Goal: Task Accomplishment & Management: Manage account settings

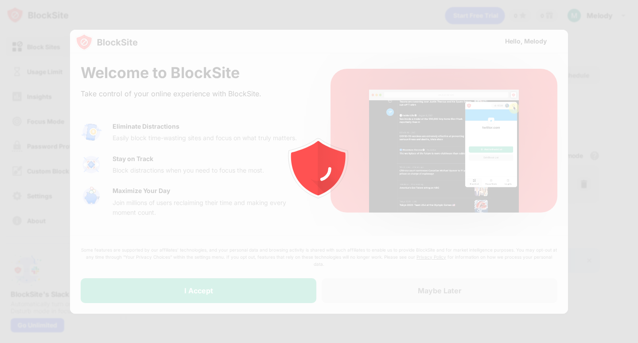
click at [193, 294] on div at bounding box center [319, 171] width 638 height 343
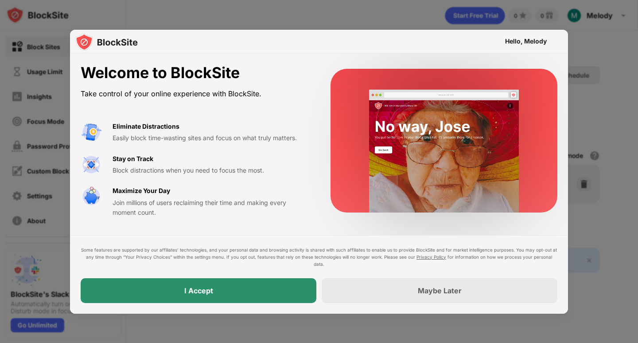
click at [232, 291] on div "I Accept" at bounding box center [199, 290] width 236 height 25
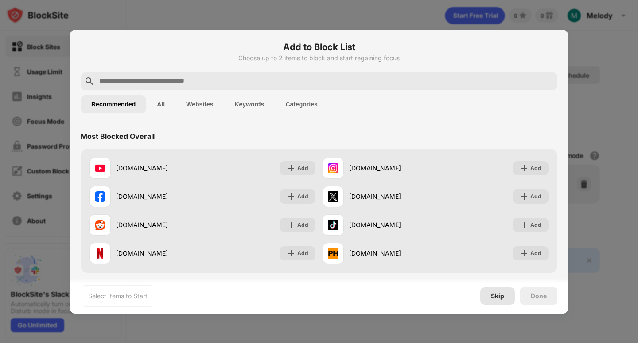
click at [498, 297] on div "Skip" at bounding box center [497, 295] width 13 height 7
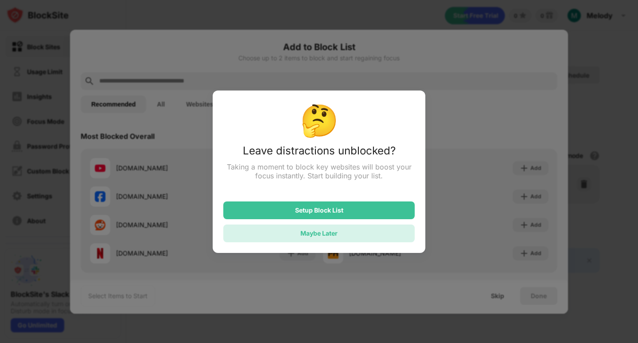
click at [337, 231] on div "Maybe Later" at bounding box center [319, 233] width 37 height 8
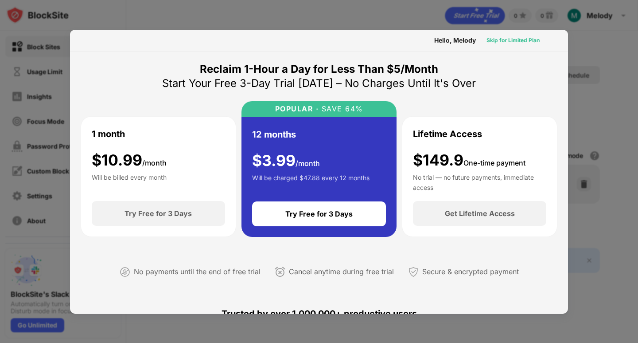
click at [506, 39] on div "Skip for Limited Plan" at bounding box center [513, 40] width 53 height 9
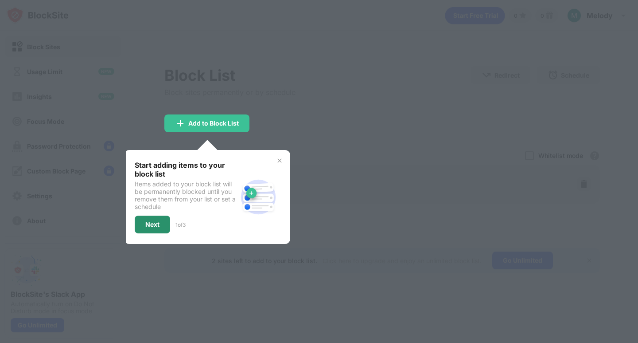
click at [160, 224] on div "Next" at bounding box center [152, 224] width 14 height 7
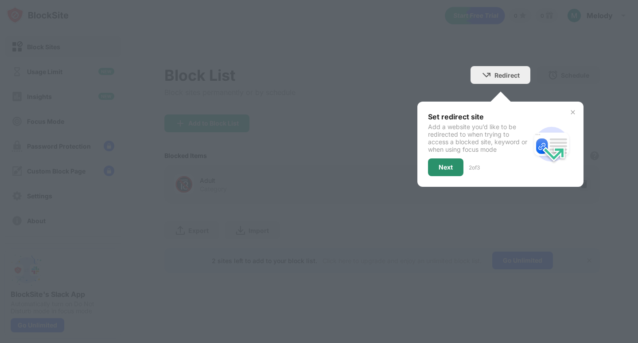
click at [452, 169] on div "Next" at bounding box center [446, 167] width 14 height 7
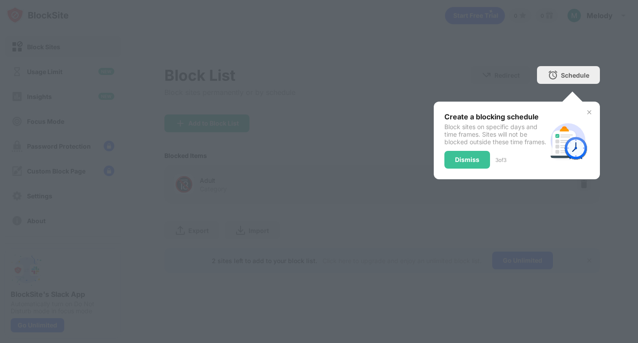
click at [465, 158] on div "Dismiss" at bounding box center [468, 160] width 46 height 18
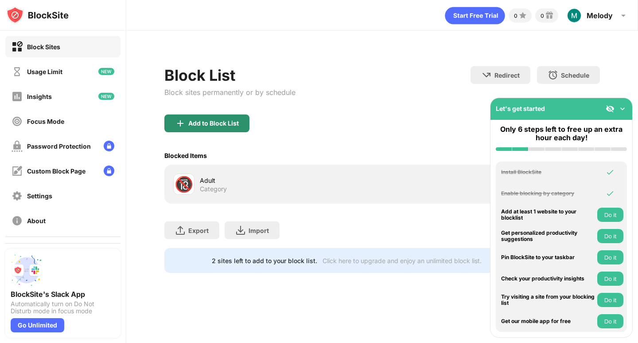
click at [208, 129] on div "Add to Block List" at bounding box center [206, 123] width 85 height 18
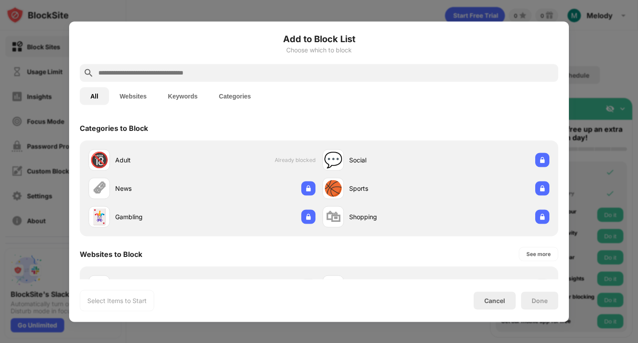
click at [188, 72] on input "text" at bounding box center [327, 72] width 458 height 11
click at [211, 145] on div "🔞 Adult Already blocked 💬 Social 🗞 News 🏀 Sports 🃏 Gambling 🛍 Shopping" at bounding box center [319, 188] width 479 height 96
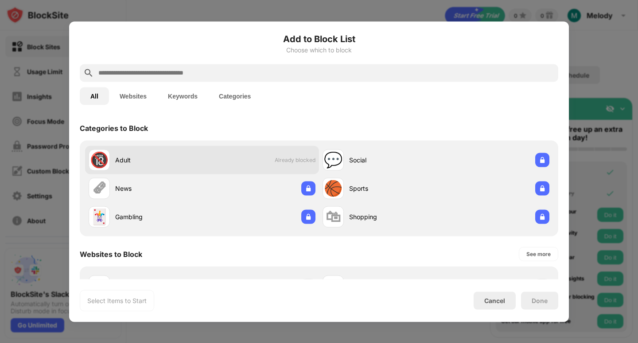
click at [207, 159] on div "🔞 Adult Already blocked" at bounding box center [202, 159] width 234 height 28
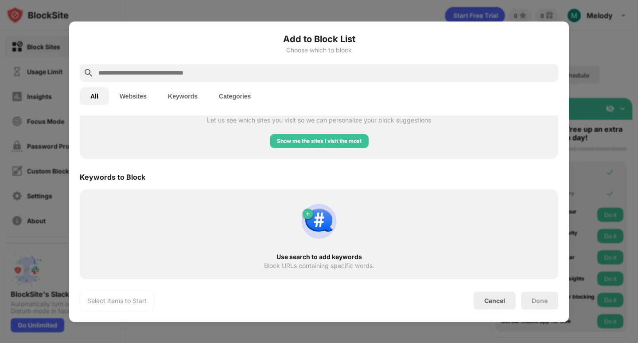
scroll to position [406, 0]
click at [155, 220] on div "Use search to add keywords Block URLs containing specific words." at bounding box center [319, 234] width 468 height 80
click at [183, 70] on input "text" at bounding box center [327, 72] width 458 height 11
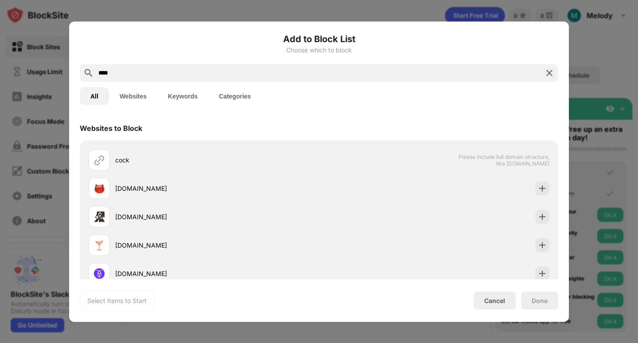
type input "****"
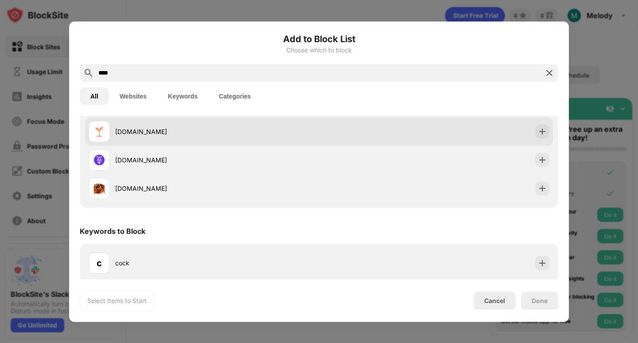
scroll to position [117, 0]
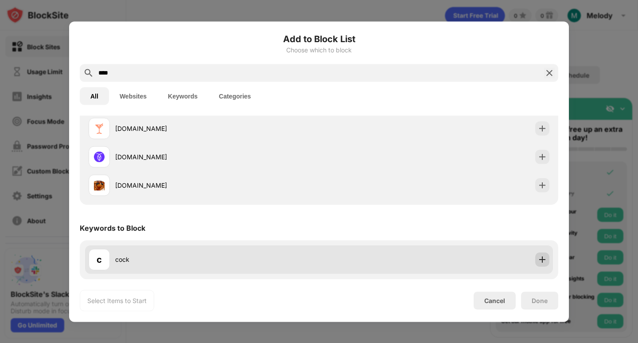
click at [538, 262] on img at bounding box center [542, 259] width 9 height 9
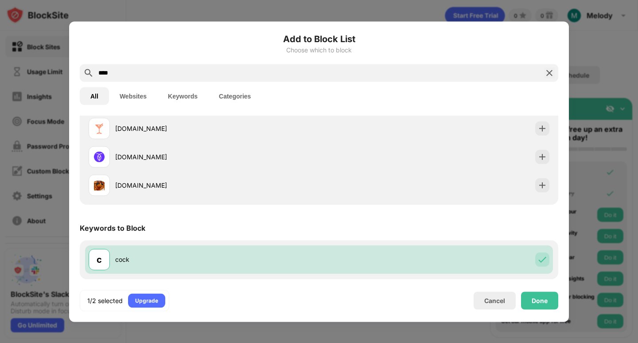
drag, startPoint x: 172, startPoint y: 67, endPoint x: 51, endPoint y: 64, distance: 120.2
click at [51, 342] on div "Add to Block List Choose which to block **** All Websites Keywords Categories W…" at bounding box center [319, 343] width 638 height 0
drag, startPoint x: 148, startPoint y: 72, endPoint x: 47, endPoint y: 73, distance: 100.2
click at [47, 342] on div "Add to Block List Choose which to block **** All Websites Keywords Categories W…" at bounding box center [319, 343] width 638 height 0
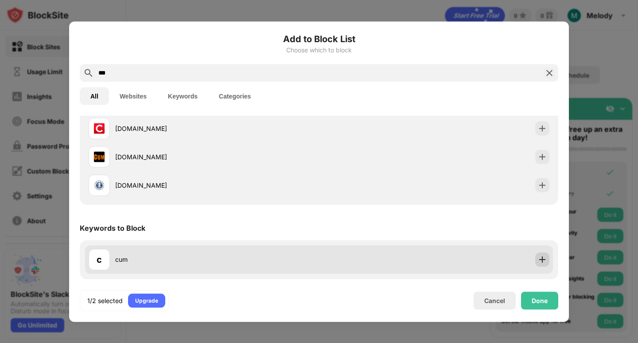
type input "***"
click at [538, 258] on img at bounding box center [542, 259] width 9 height 9
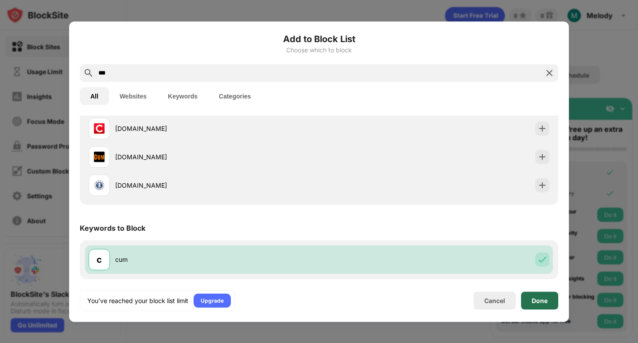
click at [534, 303] on div "Done" at bounding box center [540, 300] width 16 height 7
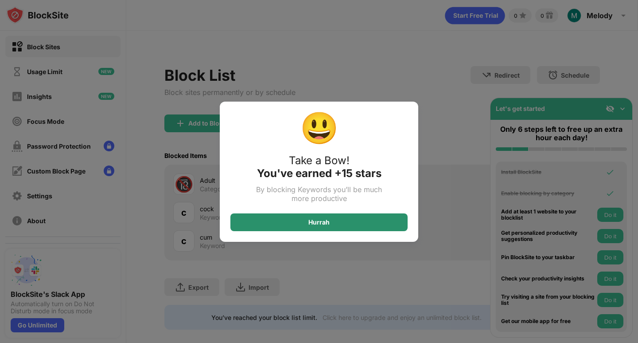
click at [328, 225] on div "Hurrah" at bounding box center [319, 222] width 21 height 7
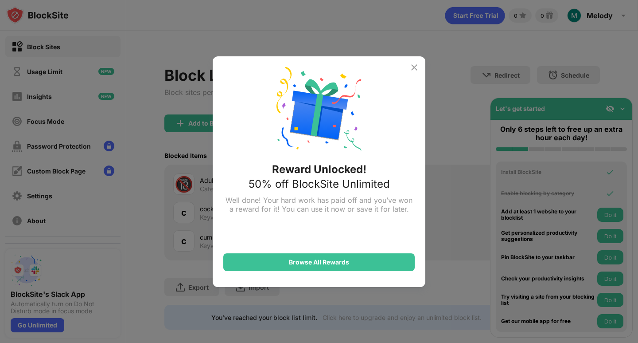
click at [415, 65] on img at bounding box center [414, 67] width 11 height 11
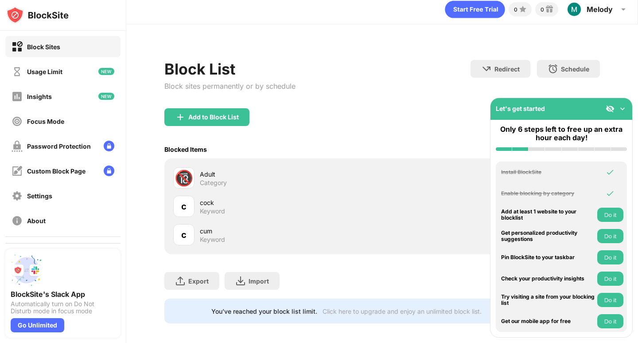
scroll to position [0, 0]
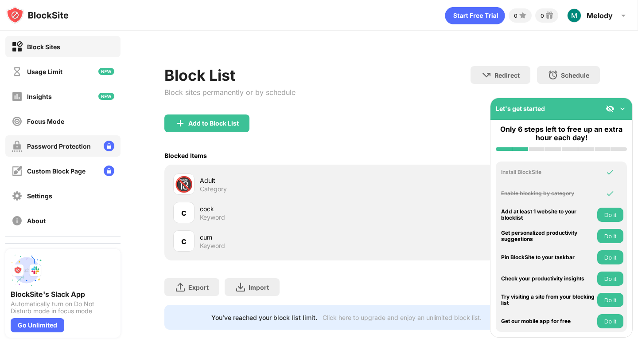
click at [67, 147] on div "Password Protection" at bounding box center [59, 146] width 64 height 8
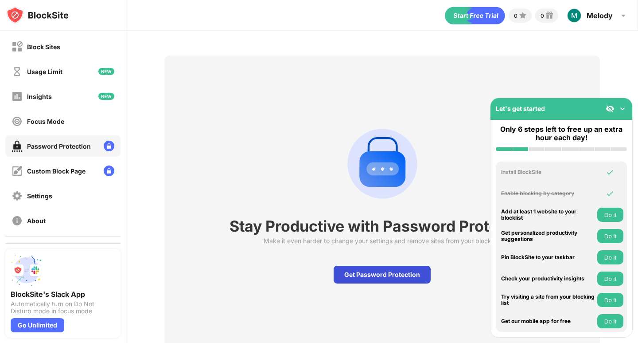
click at [353, 268] on div "Get Password Protection" at bounding box center [382, 275] width 97 height 18
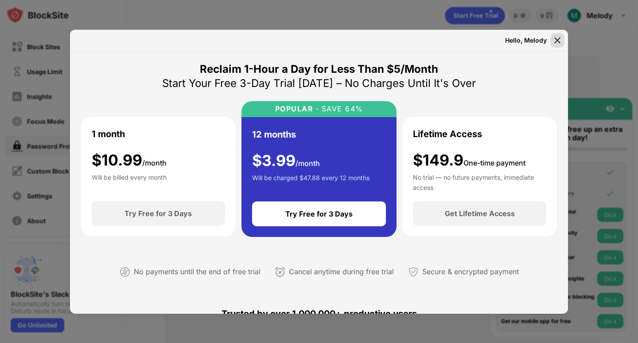
click at [556, 36] on img at bounding box center [557, 40] width 9 height 9
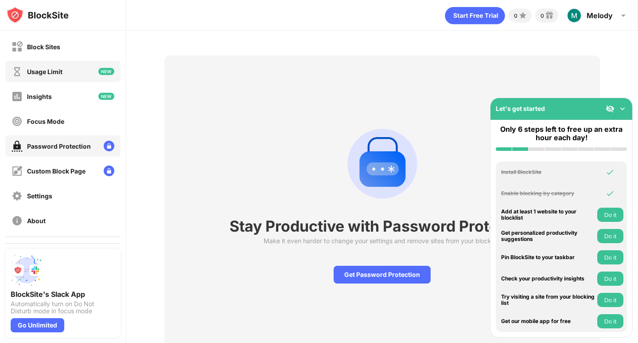
click at [63, 69] on div "Usage Limit" at bounding box center [44, 72] width 35 height 8
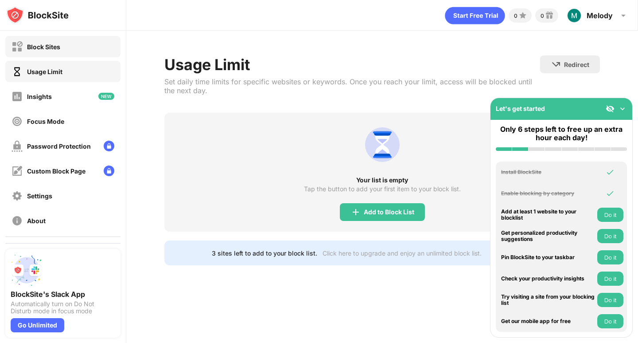
click at [71, 48] on div "Block Sites" at bounding box center [62, 46] width 115 height 21
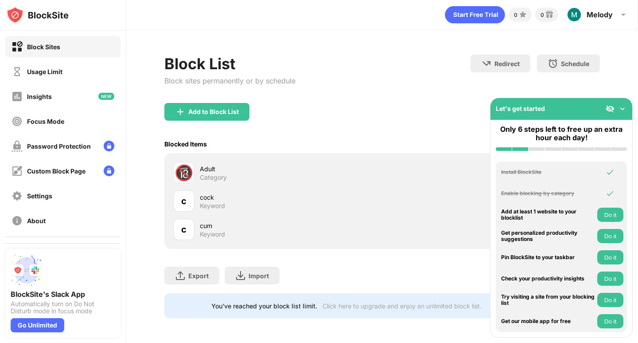
scroll to position [8, 0]
click at [427, 110] on div "Add to Block List" at bounding box center [381, 119] width 435 height 32
